Goal: Check status: Check status

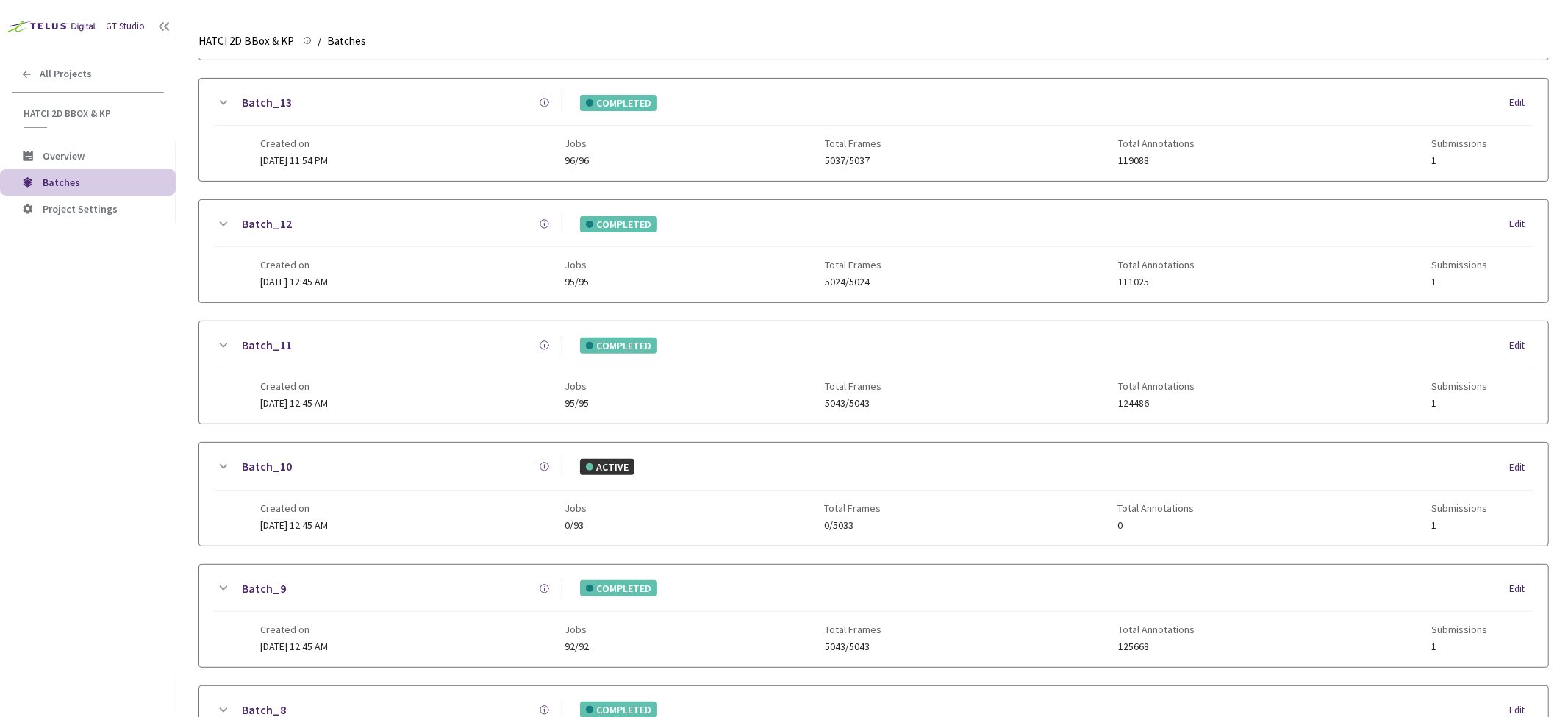
scroll to position [797, 0]
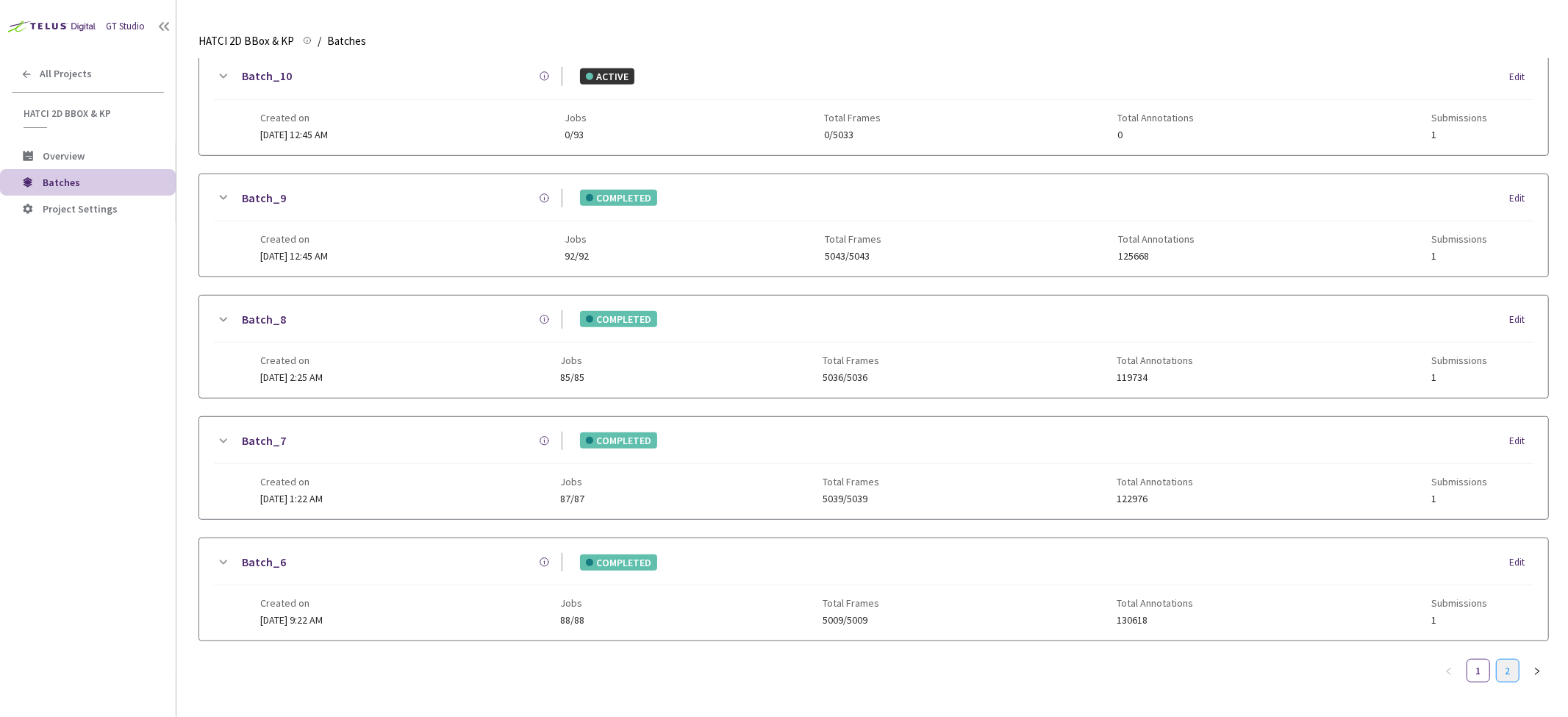
click at [1518, 660] on link "2" at bounding box center [1508, 671] width 22 height 22
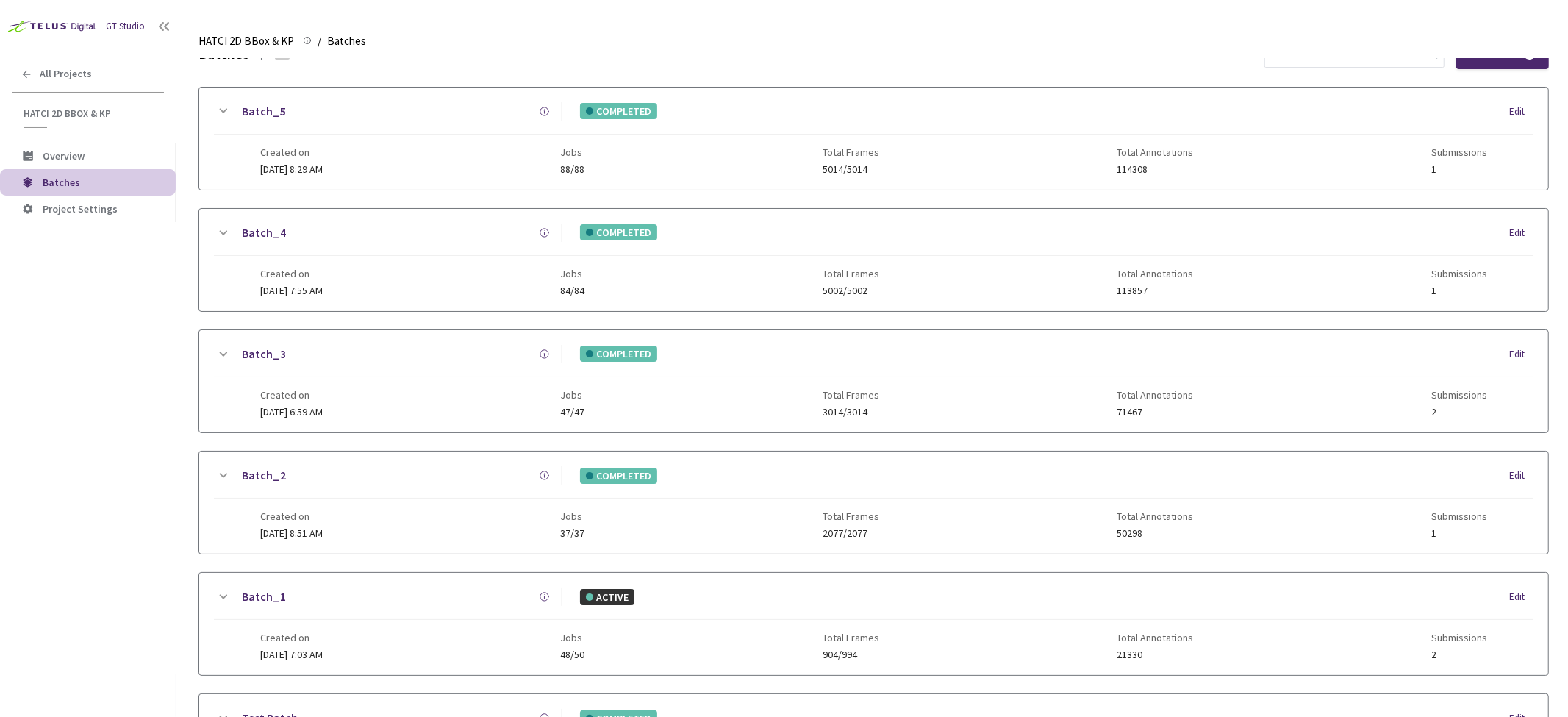
scroll to position [0, 0]
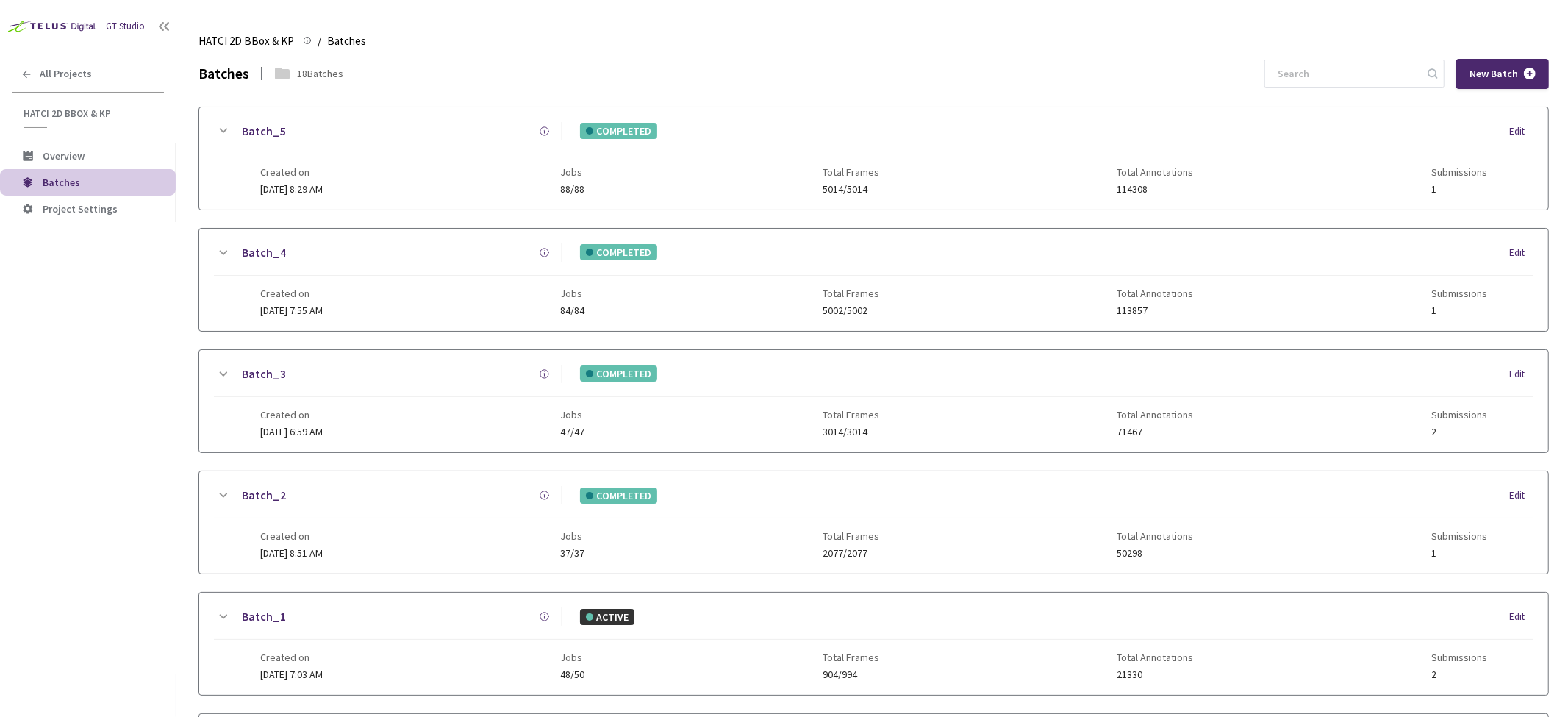
click at [225, 131] on icon at bounding box center [223, 131] width 18 height 18
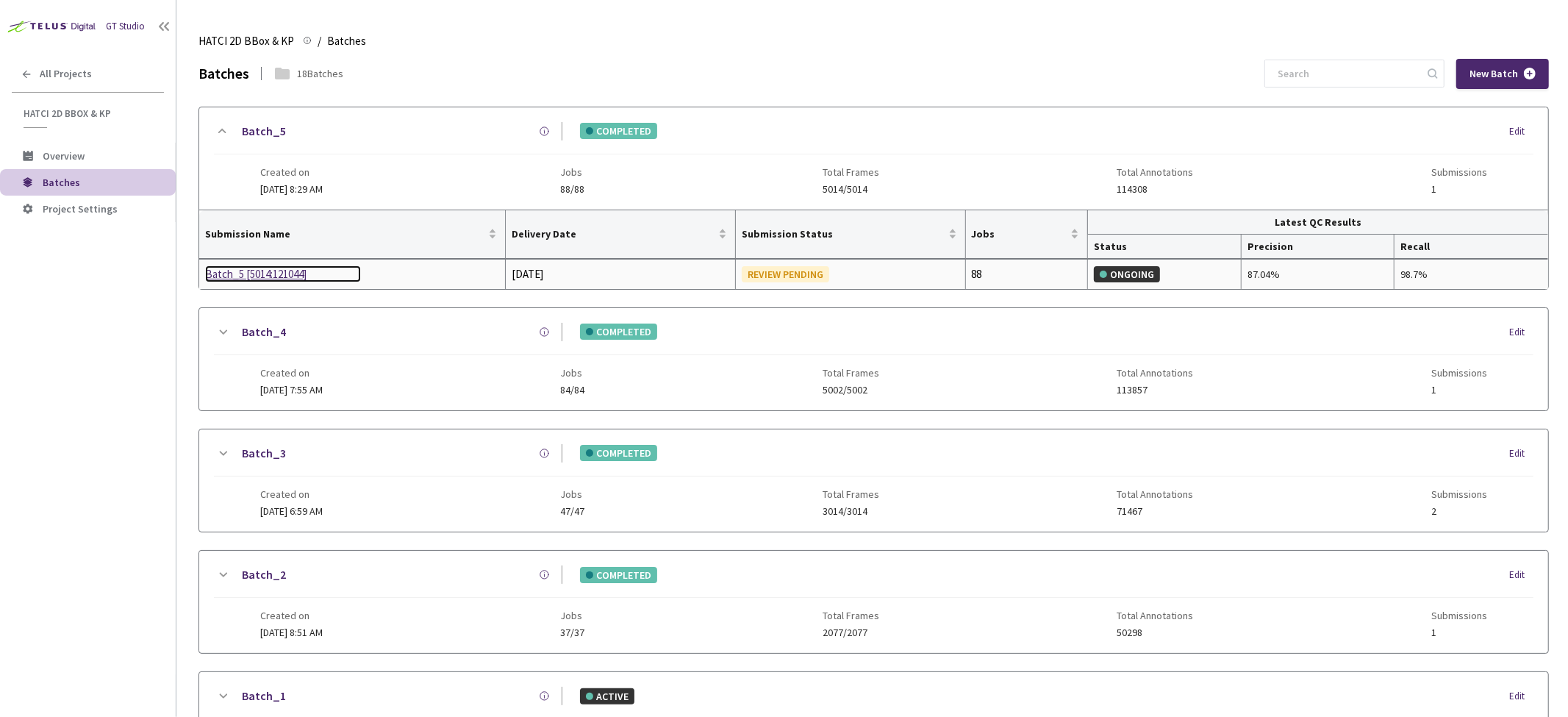
click at [259, 272] on div "Batch_5 [5014:121044]" at bounding box center [283, 274] width 156 height 18
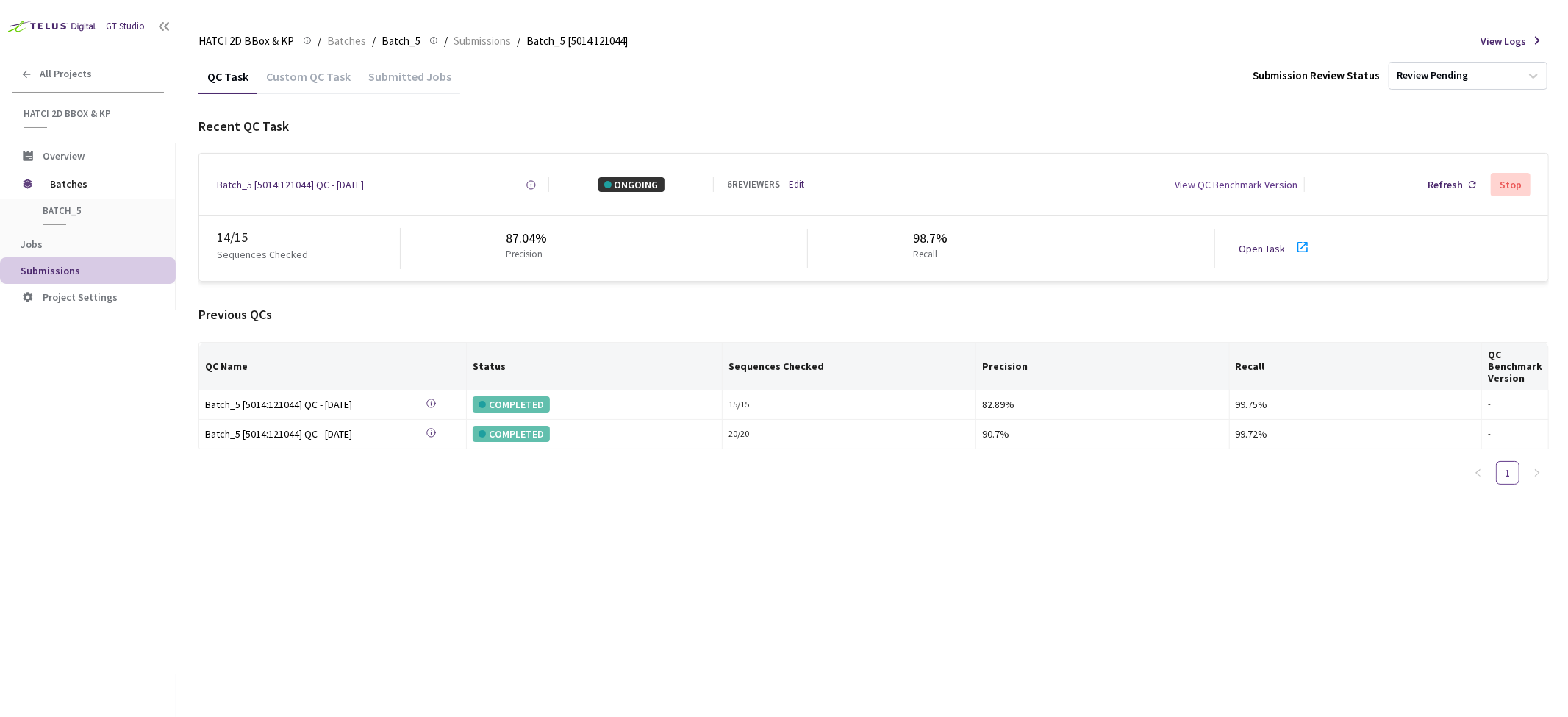
click at [1246, 242] on link "Open Task" at bounding box center [1262, 248] width 46 height 13
click at [313, 83] on div "Custom QC Task" at bounding box center [308, 81] width 103 height 25
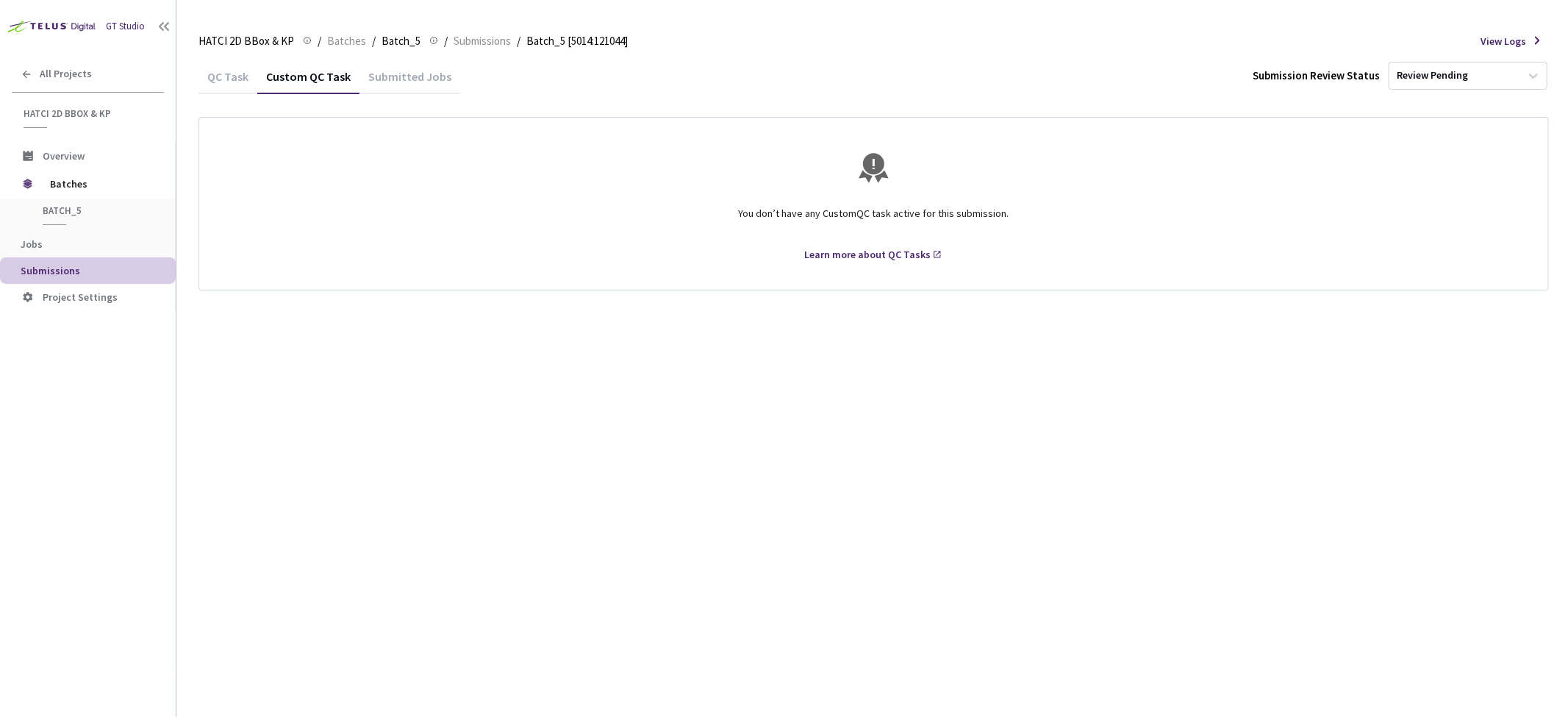
click at [369, 71] on div "Submitted Jobs" at bounding box center [410, 81] width 101 height 25
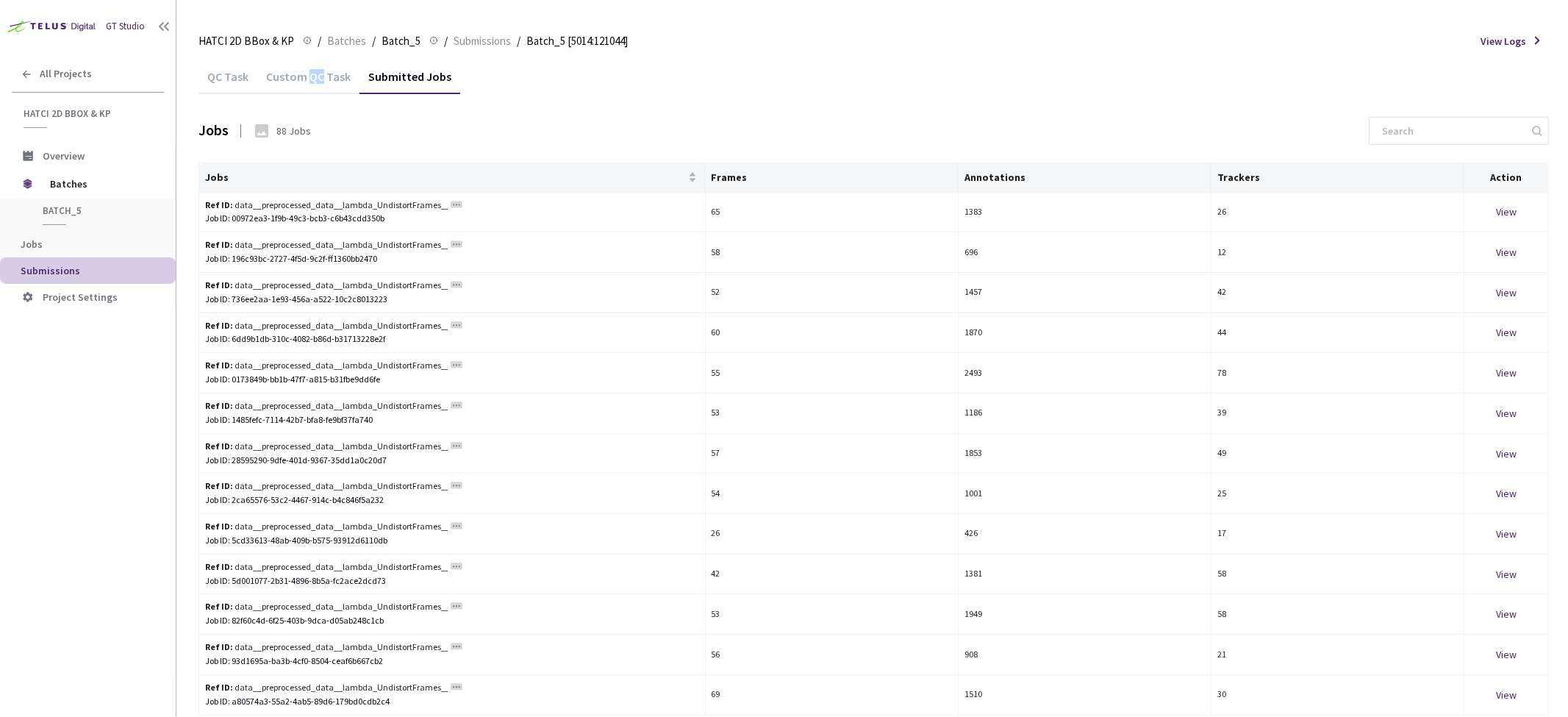
click at [310, 71] on div "Custom QC Task" at bounding box center [308, 81] width 103 height 25
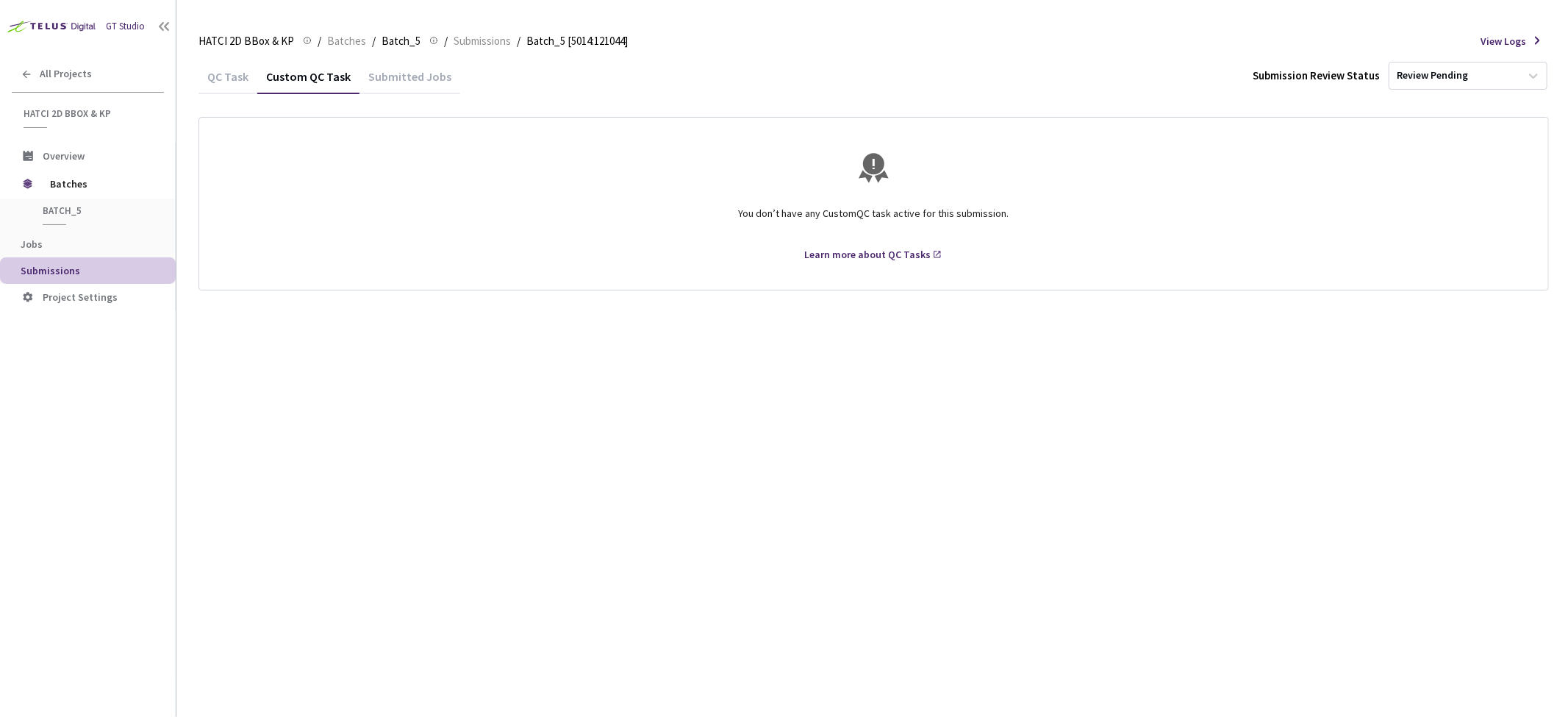
click at [241, 82] on div "QC Task" at bounding box center [227, 81] width 59 height 25
